Goal: Task Accomplishment & Management: Manage account settings

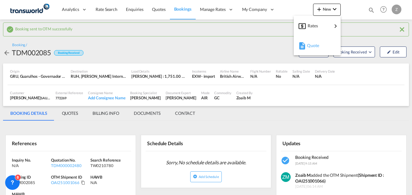
click at [314, 45] on span "Quote" at bounding box center [310, 45] width 7 height 12
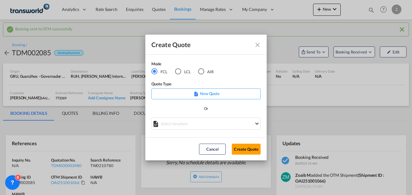
click at [202, 72] on div "AIR" at bounding box center [201, 71] width 6 height 6
click at [250, 151] on button "Create Quote" at bounding box center [246, 148] width 29 height 11
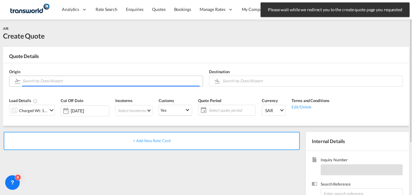
click at [67, 83] on input "Search by Door/Airport" at bounding box center [110, 80] width 177 height 11
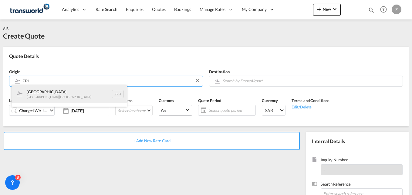
click at [59, 98] on div "[GEOGRAPHIC_DATA] [GEOGRAPHIC_DATA] , [GEOGRAPHIC_DATA] ZRH" at bounding box center [69, 94] width 115 height 18
type input "[GEOGRAPHIC_DATA], [GEOGRAPHIC_DATA], [GEOGRAPHIC_DATA]"
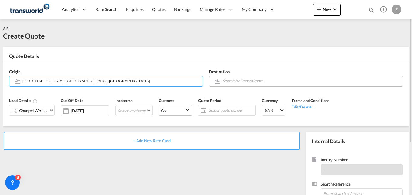
click at [233, 83] on input "Search by Door/Airport" at bounding box center [310, 80] width 177 height 11
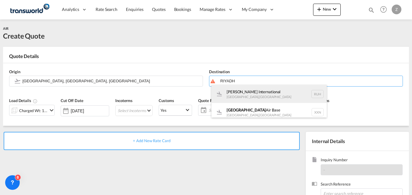
click at [239, 99] on div "[PERSON_NAME] International [GEOGRAPHIC_DATA] , [GEOGRAPHIC_DATA] RUH" at bounding box center [268, 94] width 115 height 18
type input "[PERSON_NAME] International, [GEOGRAPHIC_DATA], RUH"
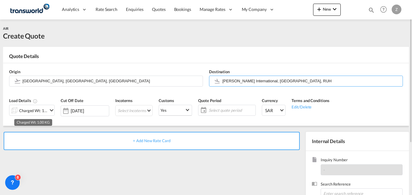
click at [29, 109] on div "Charged Wt: 1.00 KG" at bounding box center [33, 110] width 29 height 8
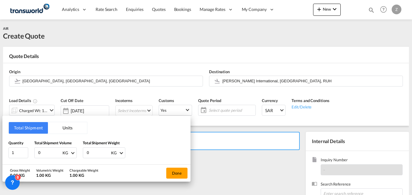
click at [48, 152] on input "0" at bounding box center [50, 152] width 24 height 10
type input "385"
click at [93, 154] on input "0" at bounding box center [98, 152] width 24 height 10
type input "385"
click at [175, 179] on div "Done" at bounding box center [176, 172] width 27 height 17
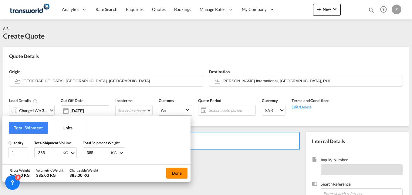
click at [175, 176] on button "Done" at bounding box center [176, 172] width 21 height 11
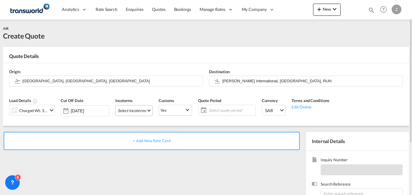
click at [126, 107] on md-select "Select Incoterms CFR - import Cost and Freight CFR - export Cost and Freight DA…" at bounding box center [133, 110] width 37 height 11
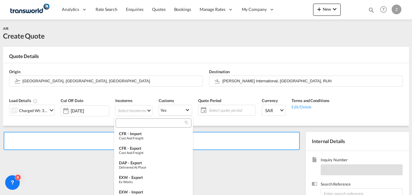
click at [134, 125] on input "search" at bounding box center [150, 122] width 67 height 5
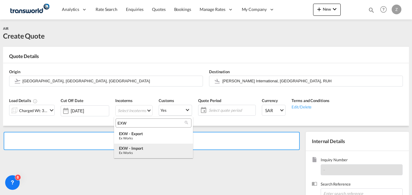
type input "EXW"
click at [135, 150] on div "EXW - import" at bounding box center [153, 148] width 69 height 5
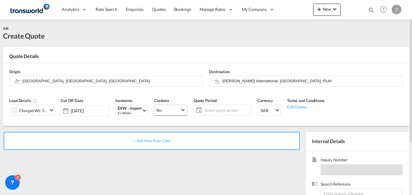
click at [164, 105] on md-select-value "Yes" at bounding box center [170, 110] width 33 height 12
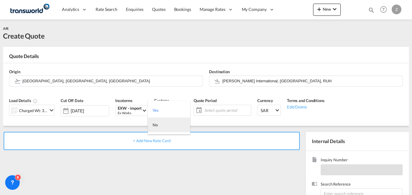
click at [157, 121] on md-option "No" at bounding box center [169, 124] width 42 height 15
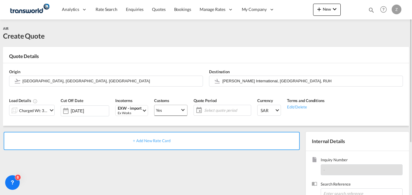
click at [165, 108] on span "Yes" at bounding box center [168, 109] width 24 height 5
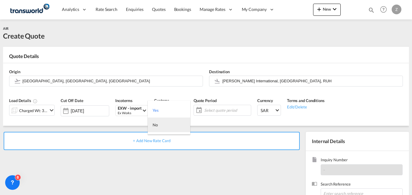
click at [163, 124] on md-option "No" at bounding box center [169, 124] width 42 height 15
click at [204, 108] on span "Select quote period" at bounding box center [226, 109] width 45 height 5
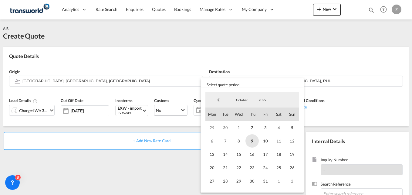
click at [251, 140] on span "9" at bounding box center [251, 140] width 13 height 13
click at [265, 181] on span "31" at bounding box center [265, 180] width 13 height 13
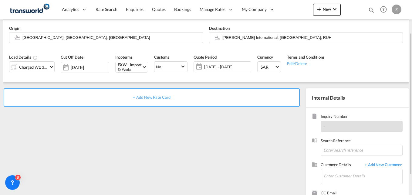
scroll to position [44, 0]
click at [330, 149] on input at bounding box center [361, 149] width 82 height 11
paste input "TW0610806"
type input "TW0610806"
click at [334, 179] on input "Enter Customer Details" at bounding box center [363, 175] width 79 height 14
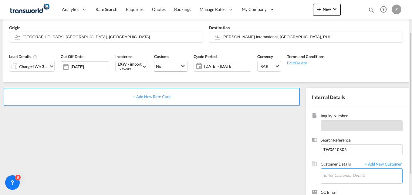
scroll to position [58, 0]
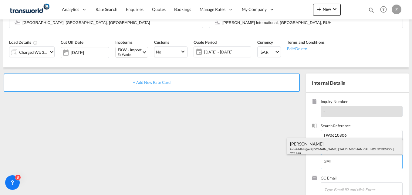
click at [321, 143] on div "[PERSON_NAME] iobeidallah@ smi .[DOMAIN_NAME] | SAUDI MECHANICAL INDUSTRIES CO.…" at bounding box center [344, 148] width 115 height 21
type input "SAUDI MECHANICAL INDUSTRIES CO., [PERSON_NAME], [EMAIL_ADDRESS][DOMAIN_NAME]"
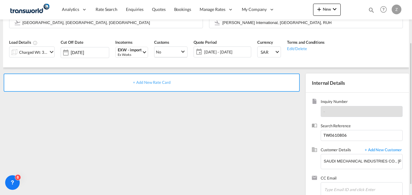
click at [148, 80] on span "+ Add New Rate Card" at bounding box center [151, 82] width 37 height 5
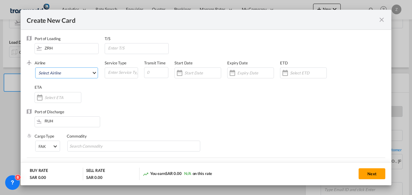
click at [63, 73] on md-select "Select Airline AIR EXPRESS S.A. (1166- / -) CMA CGM Air Cargo (1140-2C / -) DDW…" at bounding box center [66, 72] width 63 height 11
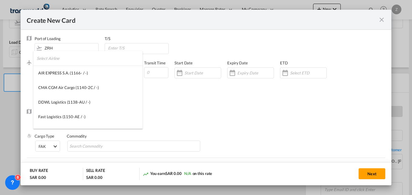
click at [57, 60] on input "search" at bounding box center [90, 58] width 106 height 15
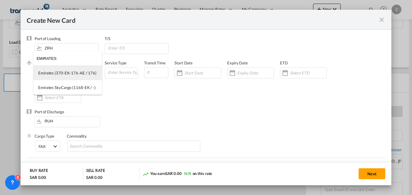
type input "EMIRATES"
click at [64, 72] on div "Emirates (370-EK-176-AE / 176)" at bounding box center [67, 72] width 58 height 5
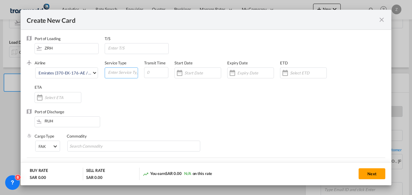
click at [112, 73] on input "Create New Card ..." at bounding box center [122, 72] width 30 height 9
type input "AIR"
click at [156, 72] on input "Create New Card ..." at bounding box center [156, 72] width 24 height 11
type input "5"
click at [191, 73] on input "Create New Card ..." at bounding box center [202, 72] width 36 height 5
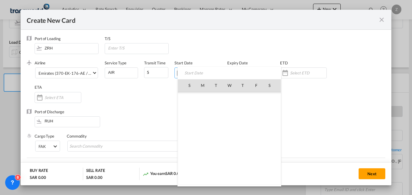
scroll to position [140525, 0]
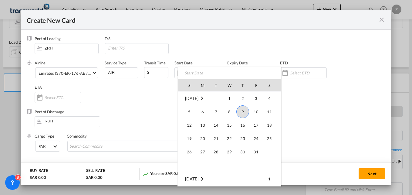
click at [243, 111] on span "9" at bounding box center [242, 111] width 13 height 13
type input "[DATE]"
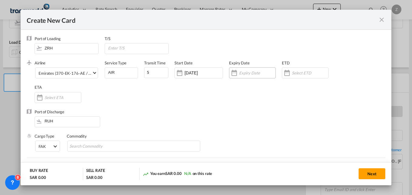
click at [248, 77] on div "Create New Card ..." at bounding box center [252, 72] width 47 height 11
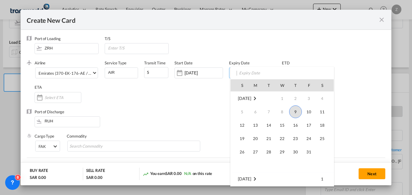
click at [303, 153] on td "31" at bounding box center [308, 151] width 13 height 13
type input "[DATE]"
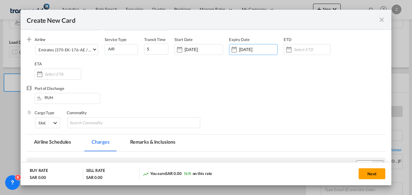
scroll to position [24, 0]
click at [97, 120] on input "Search Commodity" at bounding box center [96, 123] width 55 height 10
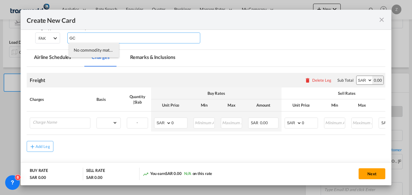
scroll to position [108, 0]
type input "GC"
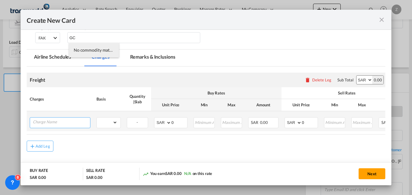
click at [51, 123] on input "Charge Name" at bounding box center [61, 121] width 57 height 9
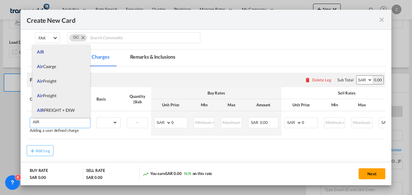
click at [48, 111] on span "AIR FREIGHT + EXW" at bounding box center [56, 109] width 38 height 5
type input "AIR FREIGHT + EXW"
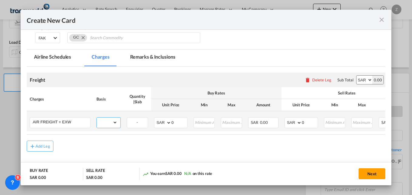
click at [107, 119] on select "gross_weight volumetric_weight per_shipment per_bl per_km % on air freight per_…" at bounding box center [107, 122] width 21 height 10
click at [109, 122] on select "gross_weight volumetric_weight per_shipment per_bl per_km % on air freight per_…" at bounding box center [107, 122] width 21 height 10
select select "per_kg"
click at [97, 117] on select "gross_weight volumetric_weight per_shipment per_bl per_km % on air freight per_…" at bounding box center [107, 122] width 21 height 10
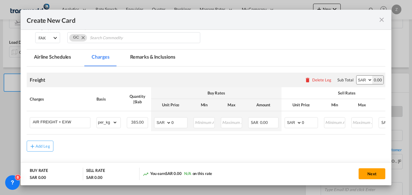
click at [361, 78] on select "AED AFN ALL AMD ANG AOA ARS AUD AWG AZN BAM BBD BDT BGN BHD BIF BMD BND [PERSON…" at bounding box center [364, 79] width 16 height 8
select select "string:USD"
click at [356, 75] on select "AED AFN ALL AMD ANG AOA ARS AUD AWG AZN BAM BBD BDT BGN BHD BIF BMD BND [PERSON…" at bounding box center [364, 79] width 16 height 8
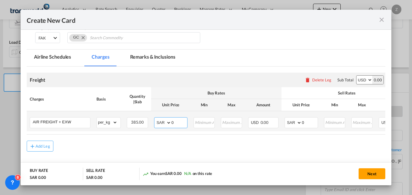
click at [163, 122] on select "AED AFN ALL AMD ANG AOA ARS AUD AWG AZN BAM BBD BDT BGN BHD BIF BMD BND [PERSON…" at bounding box center [163, 122] width 16 height 8
select select "string:USD"
click at [155, 118] on select "AED AFN ALL AMD ANG AOA ARS AUD AWG AZN BAM BBD BDT BGN BHD BIF BMD BND [PERSON…" at bounding box center [163, 122] width 16 height 8
click at [291, 123] on select "AED AFN ALL AMD ANG AOA ARS AUD AWG AZN BAM BBD BDT BGN BHD BIF BMD BND [PERSON…" at bounding box center [294, 122] width 16 height 8
select select "string:USD"
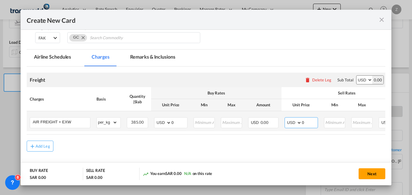
click at [286, 118] on select "AED AFN ALL AMD ANG AOA ARS AUD AWG AZN BAM BBD BDT BGN BHD BIF BMD BND [PERSON…" at bounding box center [294, 122] width 16 height 8
click at [179, 124] on input "0" at bounding box center [179, 121] width 16 height 9
type input "2.27"
click at [312, 125] on input "0" at bounding box center [310, 121] width 16 height 9
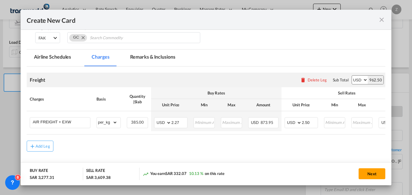
click at [253, 150] on div "Add Leg" at bounding box center [206, 145] width 358 height 11
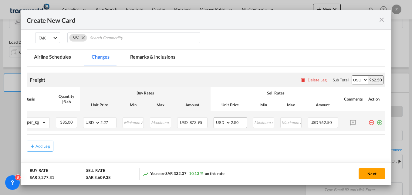
scroll to position [0, 71]
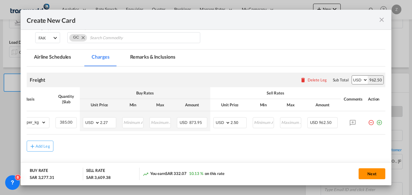
click at [365, 173] on button "Next" at bounding box center [371, 173] width 27 height 11
type input "2.5"
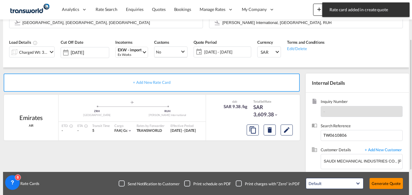
click at [382, 181] on button "Generate Quote" at bounding box center [385, 183] width 33 height 11
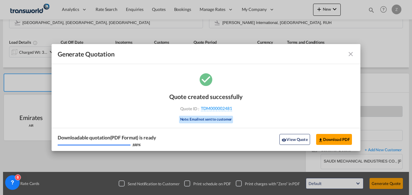
click at [349, 56] on md-icon "icon-close fg-AAA8AD cursor m-0" at bounding box center [350, 53] width 7 height 7
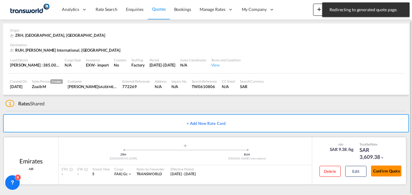
click at [382, 169] on button "Confirm Quote" at bounding box center [386, 170] width 30 height 11
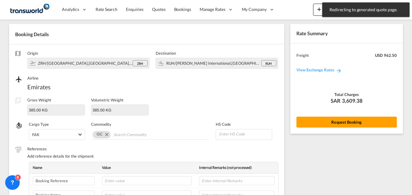
scroll to position [213, 0]
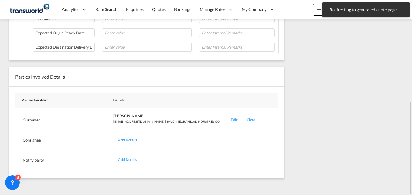
click at [226, 120] on div "Edit" at bounding box center [234, 120] width 16 height 14
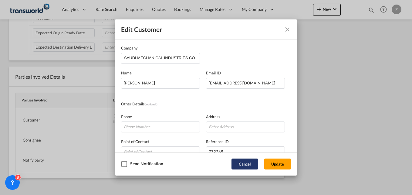
click at [239, 161] on button "Cancel" at bounding box center [244, 163] width 27 height 11
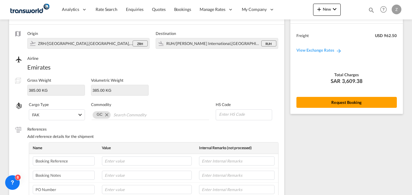
scroll to position [3, 0]
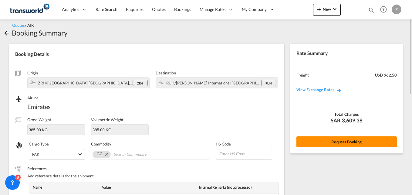
click at [334, 140] on button "Request Booking" at bounding box center [346, 141] width 100 height 11
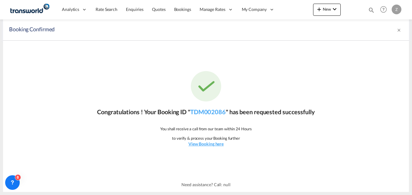
scroll to position [0, 0]
click at [206, 115] on link "TDM002086" at bounding box center [207, 111] width 35 height 7
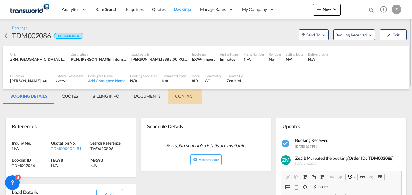
click at [186, 96] on md-tab-item "CONTACT" at bounding box center [185, 96] width 35 height 15
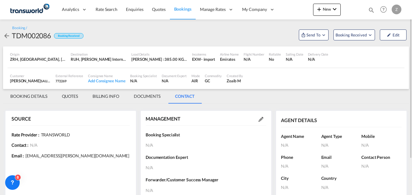
click at [261, 117] on md-icon at bounding box center [260, 119] width 5 height 5
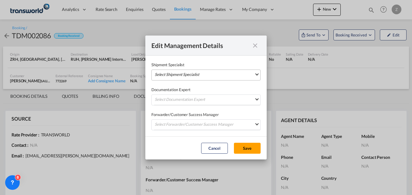
click at [199, 76] on md-select "Select Shipment Specialist [PERSON_NAME] W [PERSON_NAME][EMAIL_ADDRESS][PERSON_…" at bounding box center [205, 74] width 109 height 11
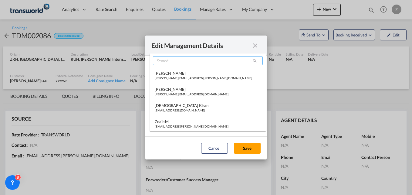
click at [178, 61] on input "search" at bounding box center [208, 60] width 110 height 9
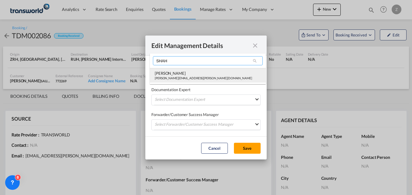
type input "SHAH"
click at [172, 77] on div "[PERSON_NAME][EMAIL_ADDRESS][PERSON_NAME][DOMAIN_NAME]" at bounding box center [203, 78] width 97 height 4
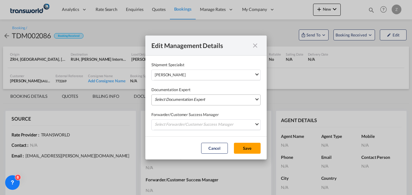
click at [171, 99] on md-select "Select Documentation Expert [PERSON_NAME] W [PERSON_NAME][EMAIL_ADDRESS][PERSON…" at bounding box center [205, 99] width 109 height 11
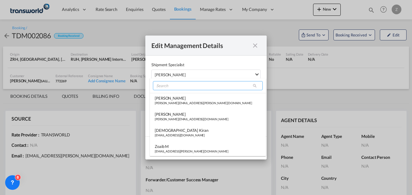
click at [170, 86] on input "search" at bounding box center [208, 85] width 110 height 9
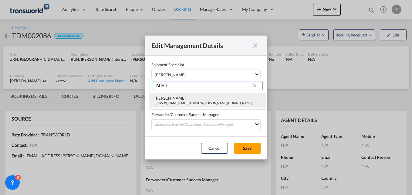
type input "SHAH"
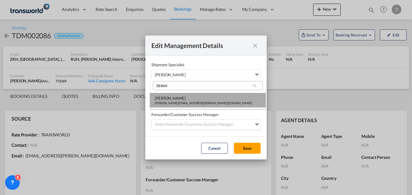
click at [170, 93] on md-option "[PERSON_NAME] Shahil [EMAIL_ADDRESS][PERSON_NAME][DOMAIN_NAME]" at bounding box center [208, 100] width 116 height 15
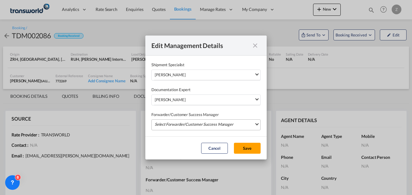
click at [163, 125] on md-select "Select Forwarder/Customer Success Manager [PERSON_NAME] [PERSON_NAME][EMAIL_ADD…" at bounding box center [205, 124] width 109 height 11
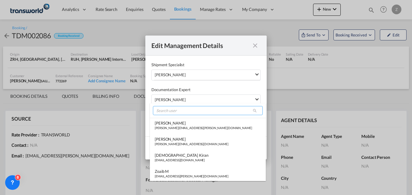
click at [163, 111] on input "search" at bounding box center [208, 110] width 110 height 9
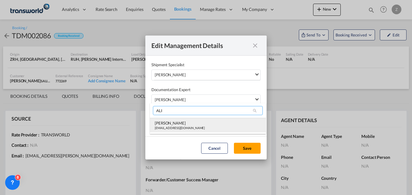
type input "ALI"
click at [167, 123] on div "[PERSON_NAME]" at bounding box center [180, 122] width 50 height 5
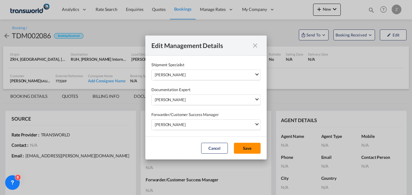
click at [250, 148] on button "Save" at bounding box center [247, 148] width 27 height 11
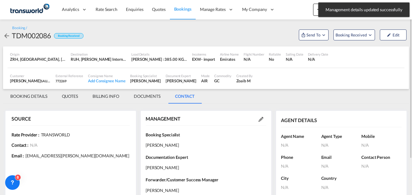
click at [28, 97] on md-tab-item "BOOKING DETAILS" at bounding box center [29, 96] width 52 height 15
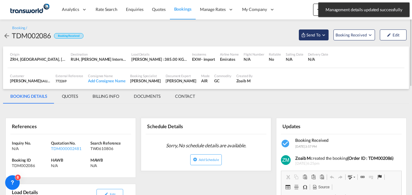
click at [318, 34] on span "Send To" at bounding box center [313, 35] width 15 height 6
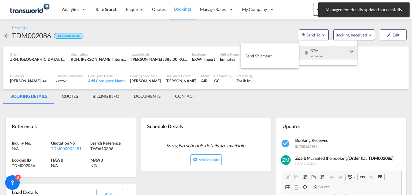
click at [266, 53] on span "Send Shipment" at bounding box center [258, 56] width 26 height 10
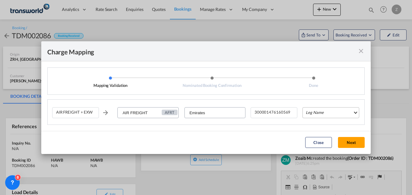
click at [308, 109] on md-select "Leg Name HANDLING ORIGIN HANDLING DESTINATION OTHERS TL PICK UP CUSTOMS ORIGIN …" at bounding box center [330, 112] width 57 height 11
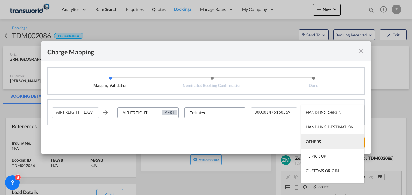
click at [315, 144] on div "OTHERS" at bounding box center [313, 141] width 15 height 5
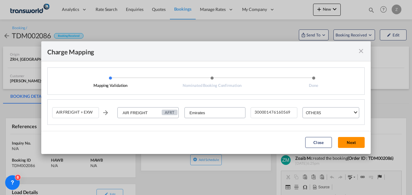
click at [354, 143] on button "Next" at bounding box center [351, 142] width 27 height 11
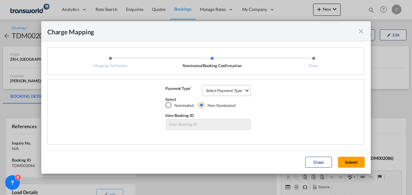
click at [217, 91] on md-select "Select Payment Type COLLECT PREPAID" at bounding box center [226, 90] width 48 height 11
click at [220, 88] on div "COLLECT" at bounding box center [214, 90] width 17 height 5
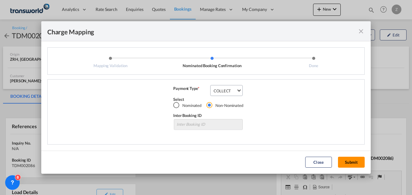
click at [341, 158] on button "Submit" at bounding box center [351, 161] width 27 height 11
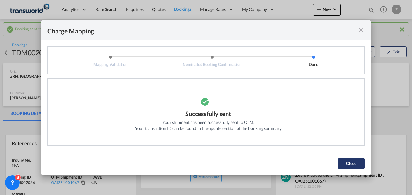
click at [347, 160] on button "Close" at bounding box center [351, 163] width 27 height 11
